Goal: Entertainment & Leisure: Consume media (video, audio)

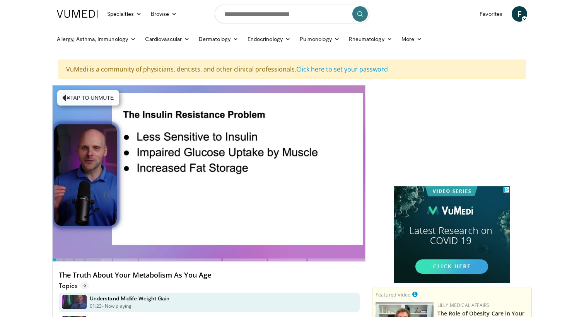
click at [75, 254] on div "10 seconds Tap to unmute" at bounding box center [210, 174] width 314 height 176
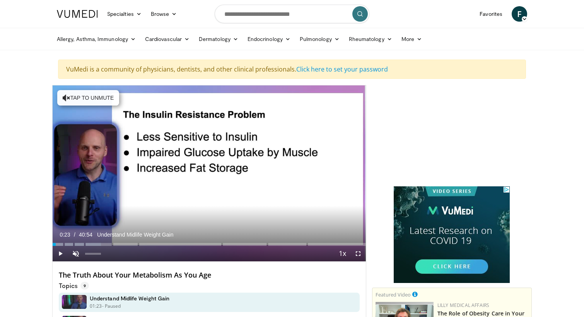
click at [74, 254] on span "Video Player" at bounding box center [75, 253] width 15 height 15
click at [60, 254] on span "Video Player" at bounding box center [60, 253] width 15 height 15
click at [59, 254] on span "Video Player" at bounding box center [60, 253] width 15 height 15
